Goal: Transaction & Acquisition: Book appointment/travel/reservation

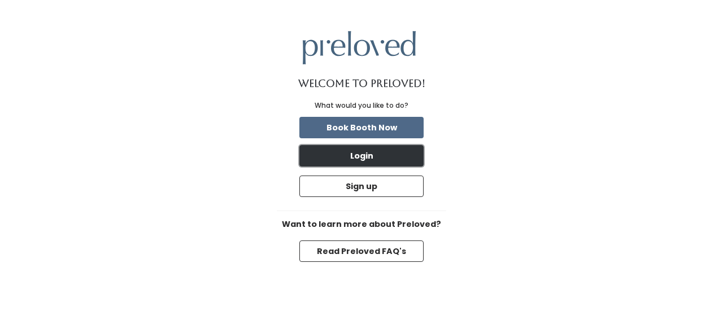
click at [380, 151] on button "Login" at bounding box center [361, 155] width 124 height 21
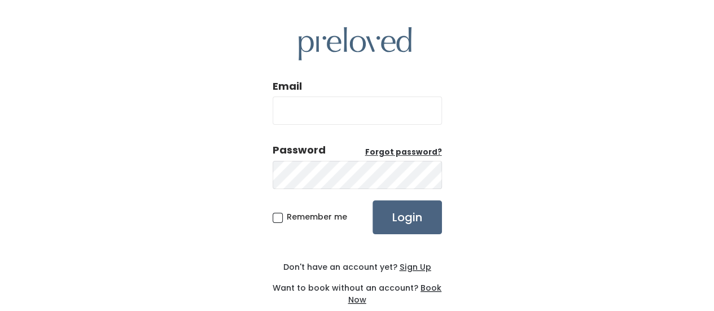
type input "tawnijeppesen@outlook.com"
click at [401, 218] on input "Login" at bounding box center [407, 217] width 69 height 34
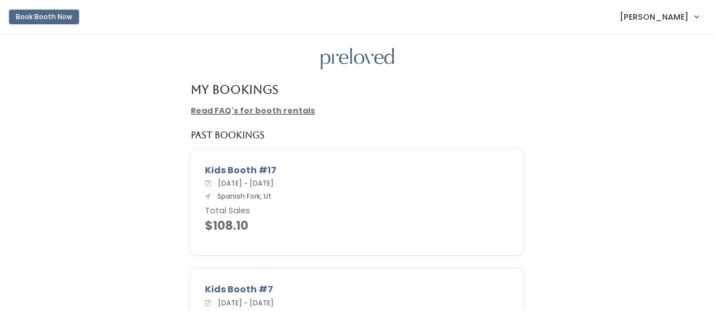
click at [59, 17] on button "Book Booth Now" at bounding box center [44, 17] width 70 height 15
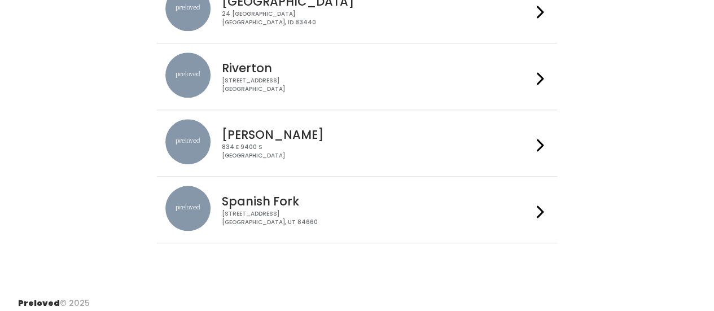
scroll to position [541, 0]
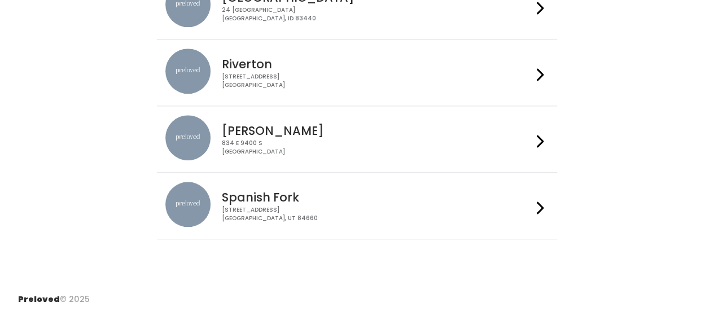
click at [542, 200] on icon at bounding box center [540, 208] width 7 height 16
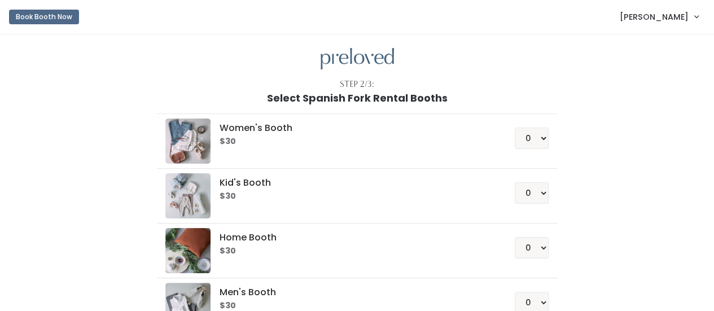
scroll to position [56, 0]
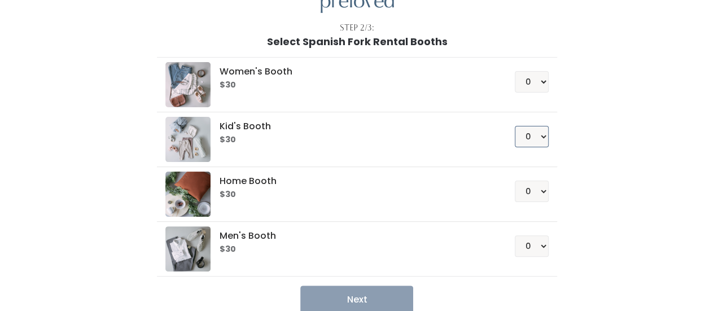
click at [543, 134] on select "0 1 2 3 4" at bounding box center [532, 136] width 34 height 21
select select "1"
click at [515, 126] on select "0 1 2 3 4" at bounding box center [532, 136] width 34 height 21
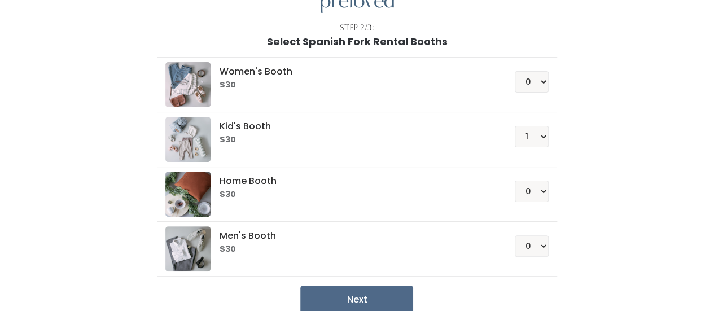
click at [594, 148] on div "Women's Booth $30 0 1 2 3 4 Kid's Booth $30 0 1 2 3 4 0" at bounding box center [357, 180] width 621 height 266
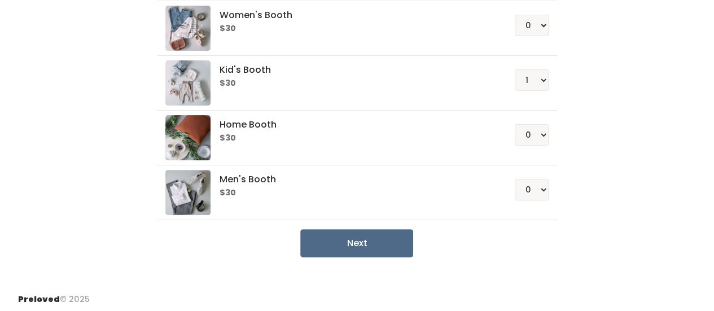
scroll to position [113, 0]
click at [367, 232] on button "Next" at bounding box center [356, 243] width 113 height 28
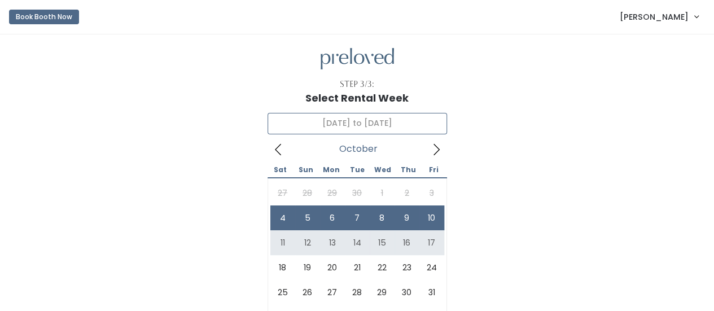
type input "[DATE] to [DATE]"
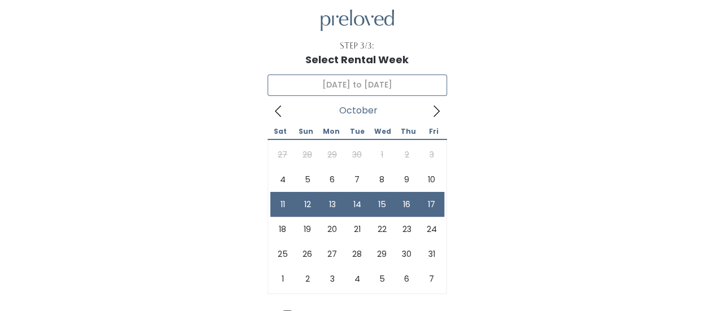
scroll to position [113, 0]
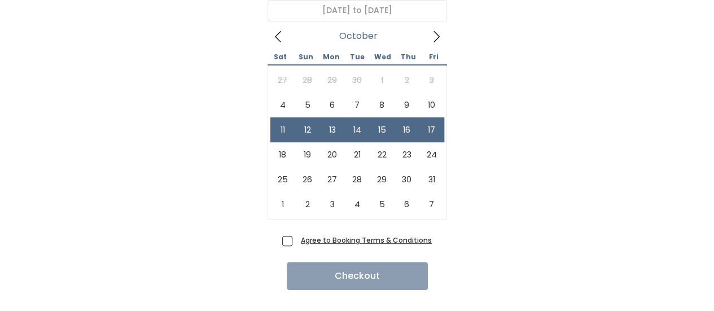
click at [296, 239] on span "Agree to Booking Terms & Conditions" at bounding box center [363, 239] width 135 height 11
click at [296, 239] on input "Agree to Booking Terms & Conditions" at bounding box center [299, 237] width 7 height 7
checkbox input "true"
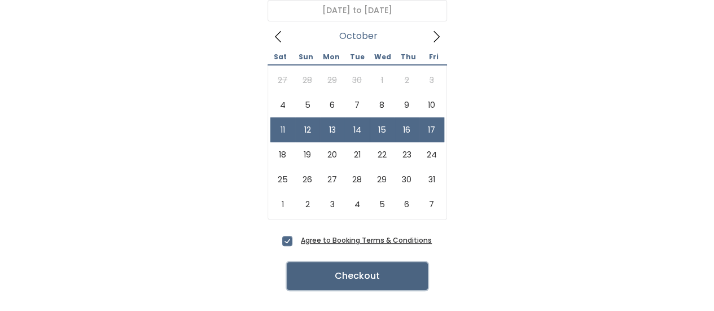
click at [335, 270] on button "Checkout" at bounding box center [357, 276] width 141 height 28
